Goal: Find contact information: Find contact information

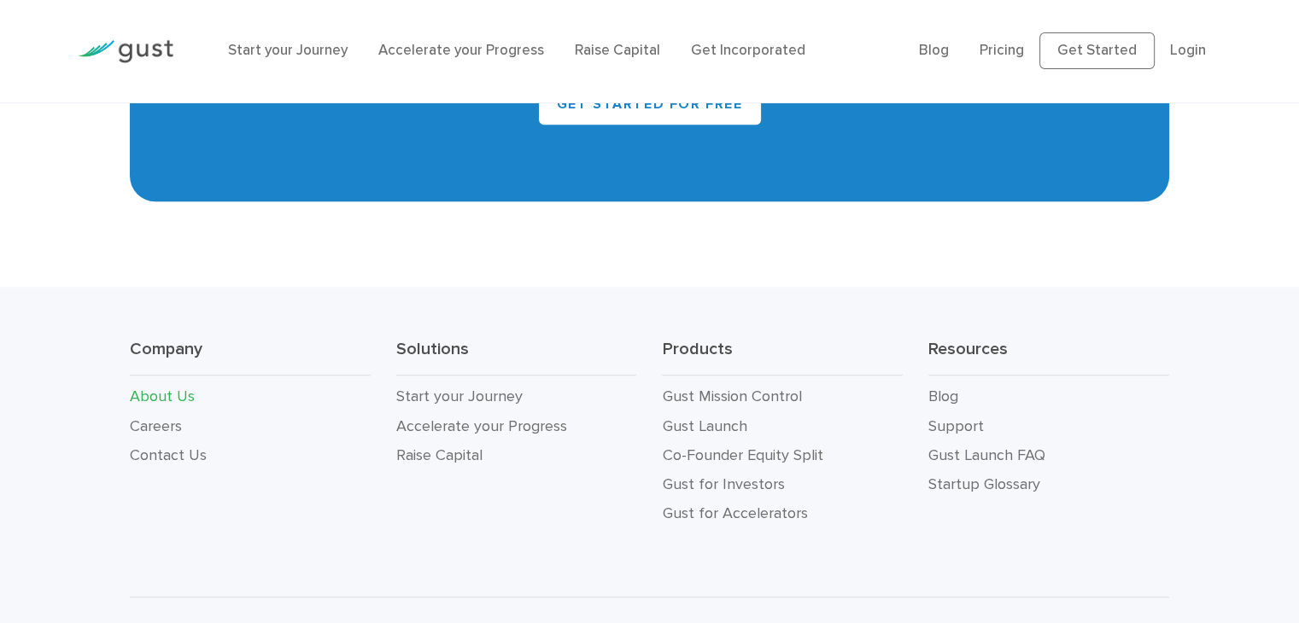
scroll to position [1797, 0]
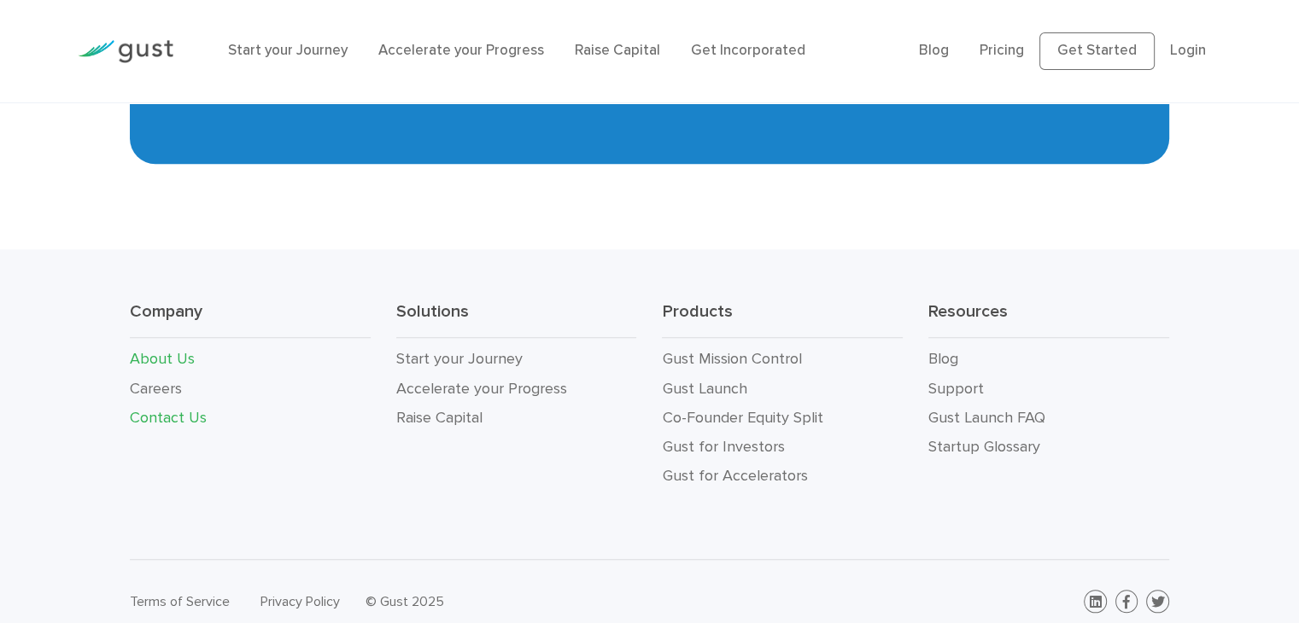
click at [194, 409] on link "Contact Us" at bounding box center [168, 418] width 77 height 18
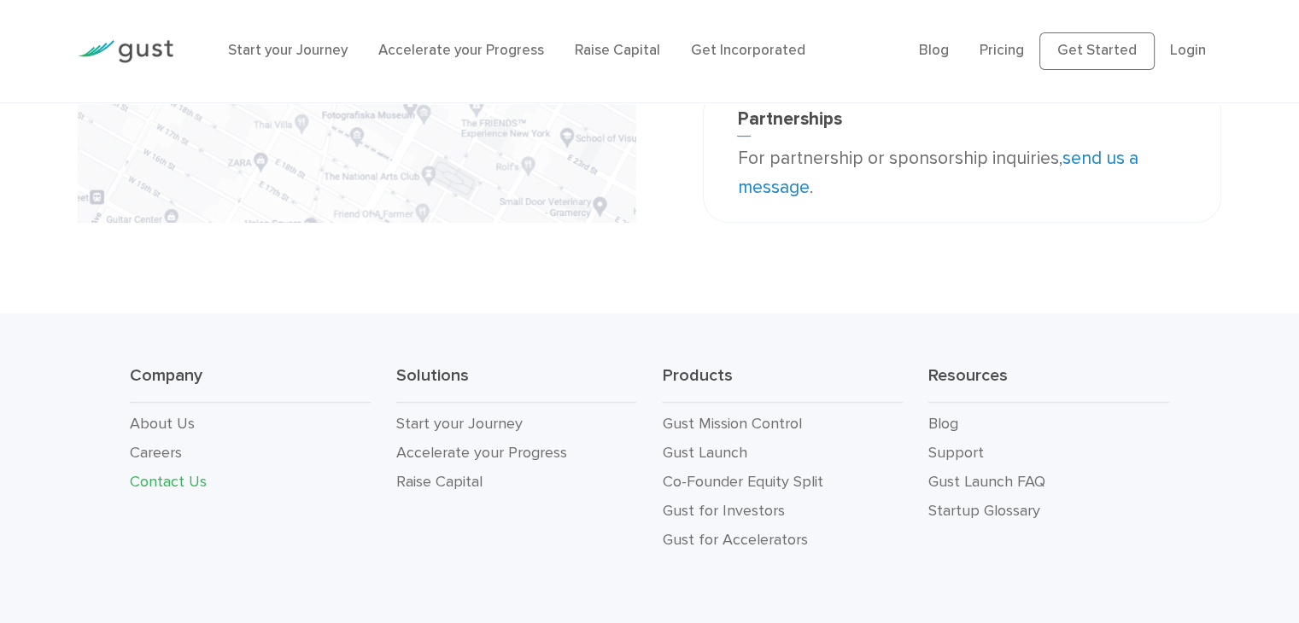
scroll to position [704, 0]
